Goal: Obtain resource: Obtain resource

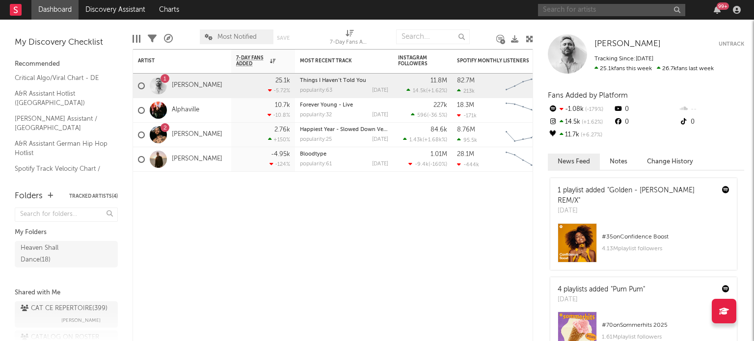
click at [600, 9] on input "text" at bounding box center [611, 10] width 147 height 12
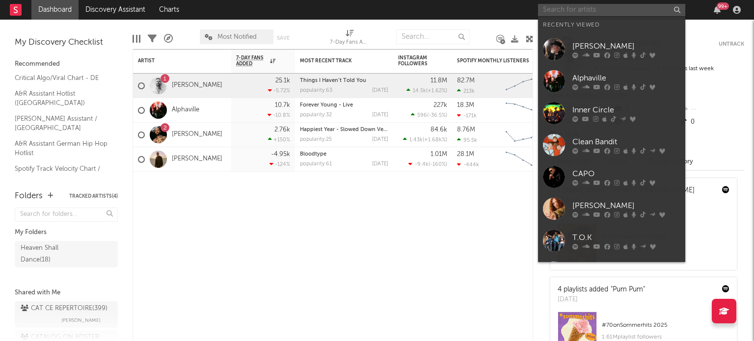
paste input "Kolabeech"
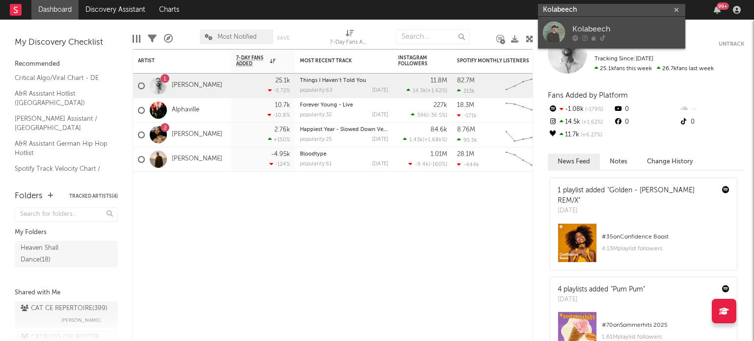
type input "Kolabeech"
click at [615, 30] on div "Kolabeech" at bounding box center [627, 30] width 108 height 12
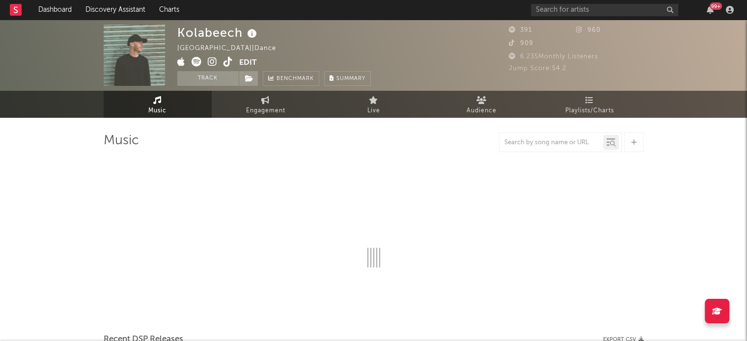
select select "1w"
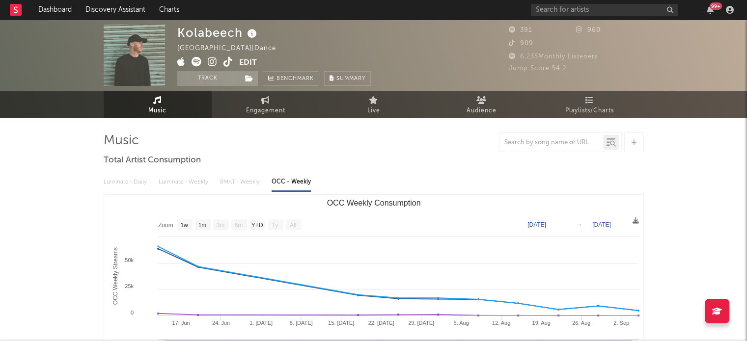
click at [250, 36] on icon at bounding box center [252, 34] width 14 height 14
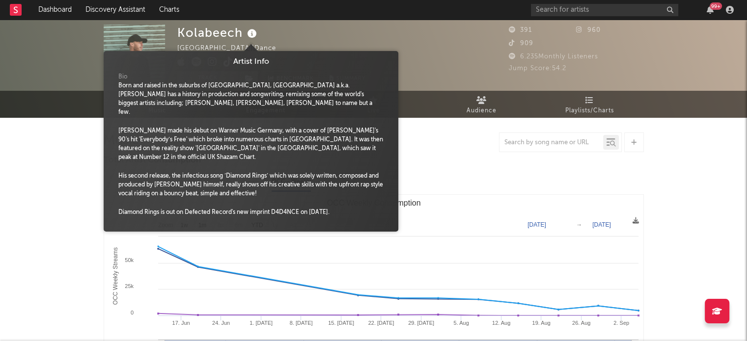
click at [250, 33] on icon at bounding box center [252, 34] width 14 height 14
click at [340, 37] on div "Kolabeech [GEOGRAPHIC_DATA] | Dance Edit Track Benchmark Summary" at bounding box center [273, 55] width 193 height 61
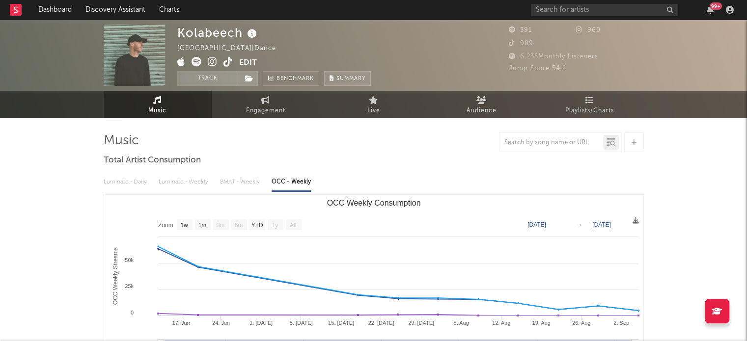
click at [352, 77] on span "Summary" at bounding box center [350, 78] width 29 height 5
click at [636, 156] on div "×" at bounding box center [373, 170] width 747 height 341
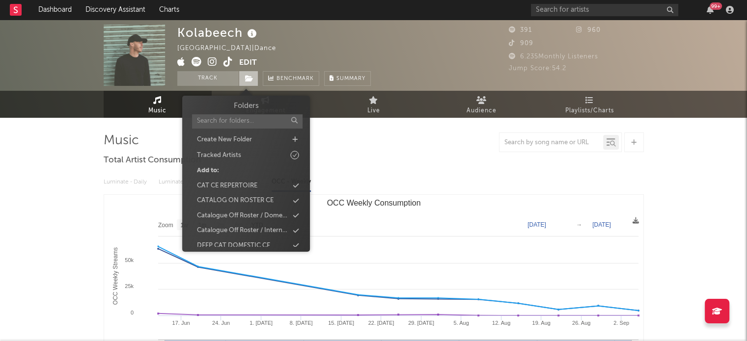
click at [249, 82] on span at bounding box center [249, 78] width 20 height 15
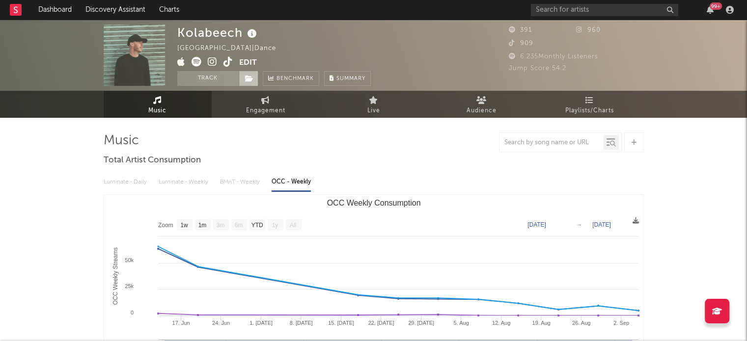
click at [249, 82] on span at bounding box center [249, 78] width 20 height 15
click at [248, 31] on icon at bounding box center [252, 34] width 14 height 14
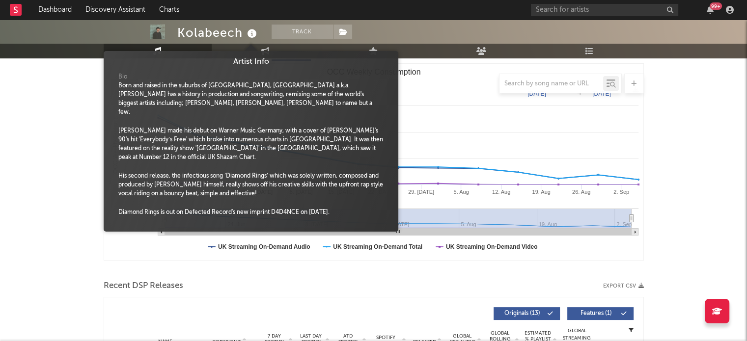
scroll to position [246, 0]
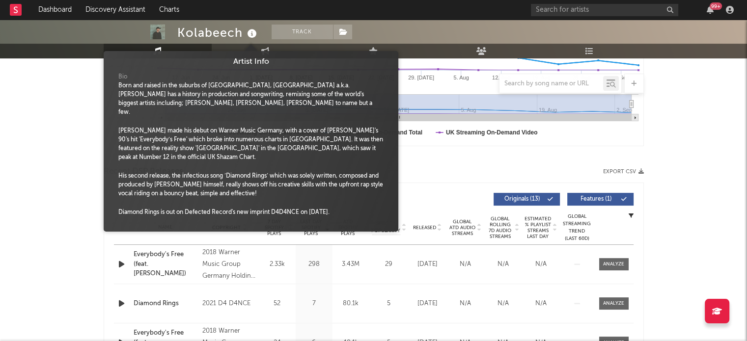
click at [452, 164] on div "Recent DSP Releases Export CSV" at bounding box center [374, 172] width 540 height 17
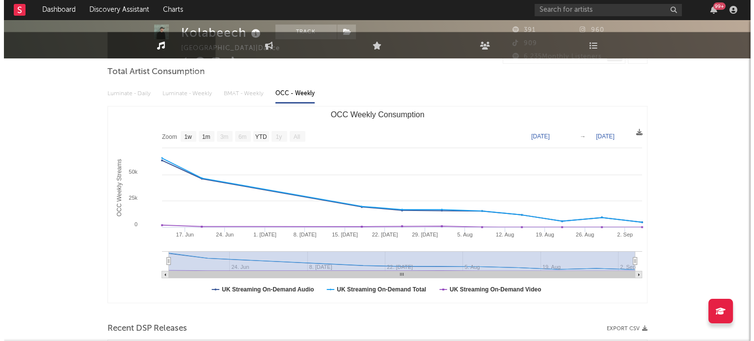
scroll to position [0, 0]
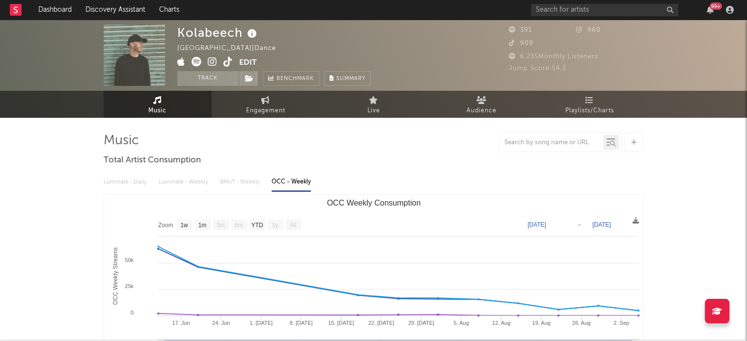
click at [122, 70] on img at bounding box center [134, 55] width 61 height 61
click at [250, 32] on icon at bounding box center [252, 34] width 14 height 14
click at [226, 35] on div "Kolabeech" at bounding box center [218, 33] width 82 height 16
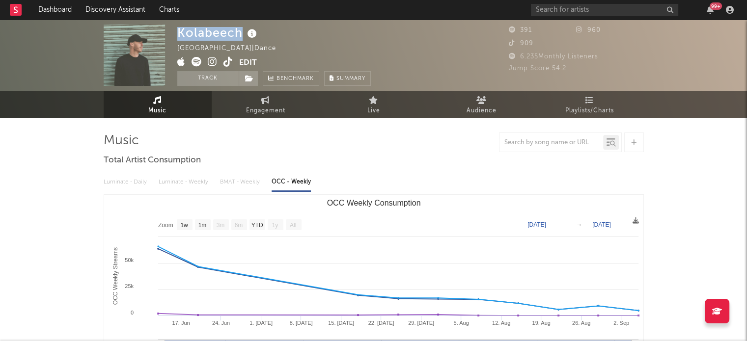
click at [226, 35] on div "Kolabeech" at bounding box center [218, 33] width 82 height 16
click at [224, 48] on div "[GEOGRAPHIC_DATA] | Dance" at bounding box center [232, 49] width 110 height 12
click at [242, 47] on div "[GEOGRAPHIC_DATA] | Dance" at bounding box center [232, 49] width 110 height 12
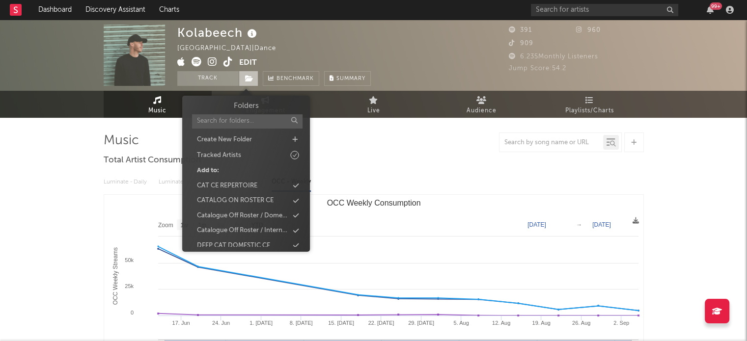
click at [245, 77] on icon at bounding box center [249, 78] width 8 height 7
click at [278, 74] on span "Benchmark" at bounding box center [294, 79] width 37 height 12
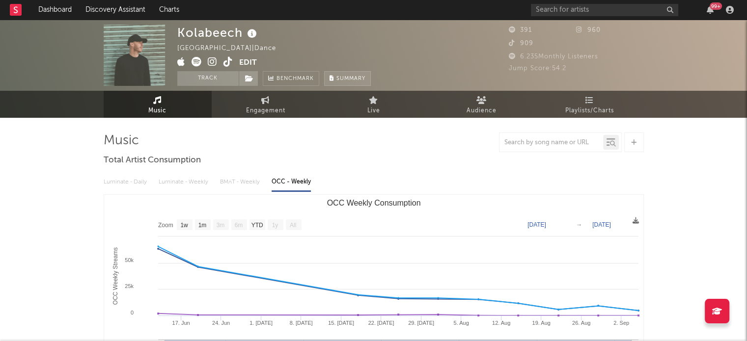
click at [337, 74] on button "Summary" at bounding box center [347, 78] width 47 height 15
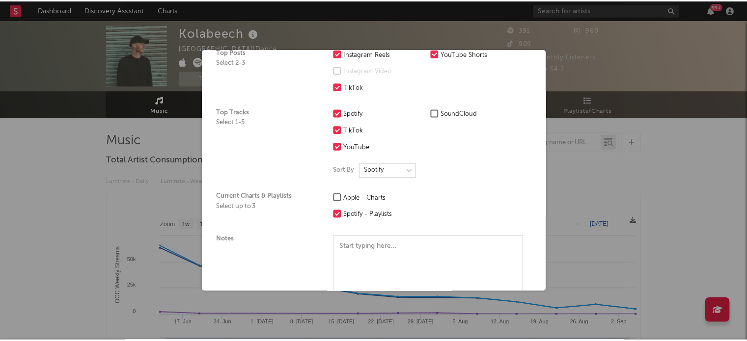
scroll to position [301, 0]
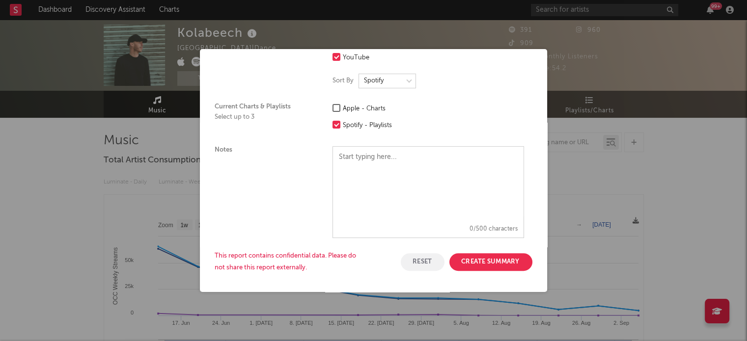
click at [380, 14] on div "× Create a Summary Export Artist Kolabeech Data Date Range Last 7D Last 14D Las…" at bounding box center [373, 170] width 747 height 341
